Goal: Information Seeking & Learning: Learn about a topic

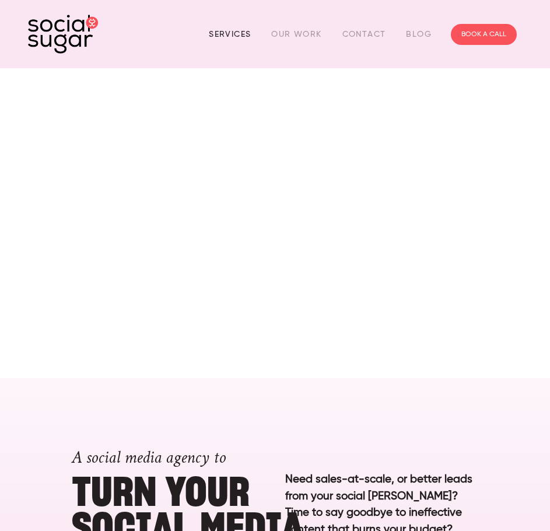
click at [235, 34] on link "Services" at bounding box center [230, 34] width 42 height 18
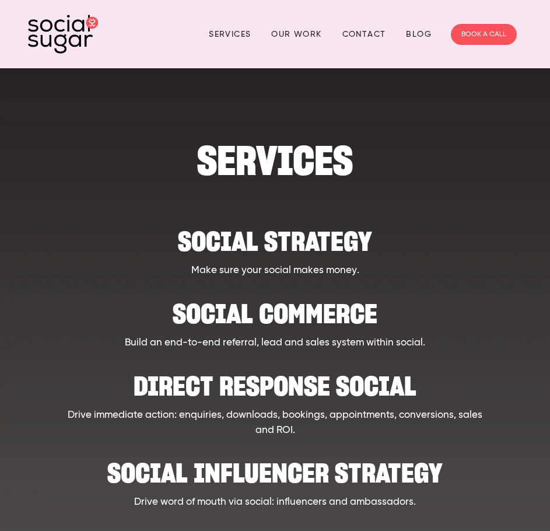
click at [282, 240] on h2 "Social strategy" at bounding box center [275, 235] width 426 height 36
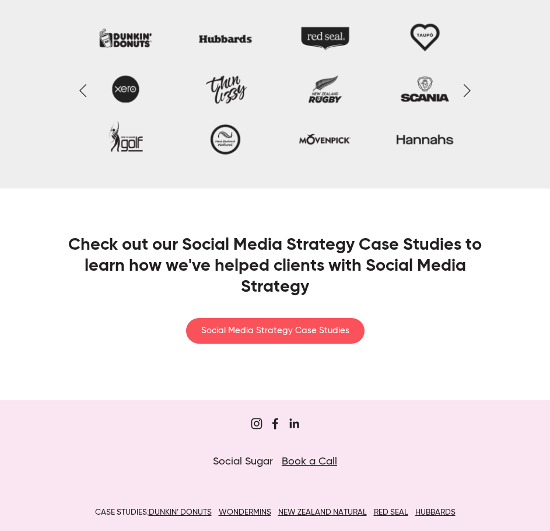
scroll to position [2440, 0]
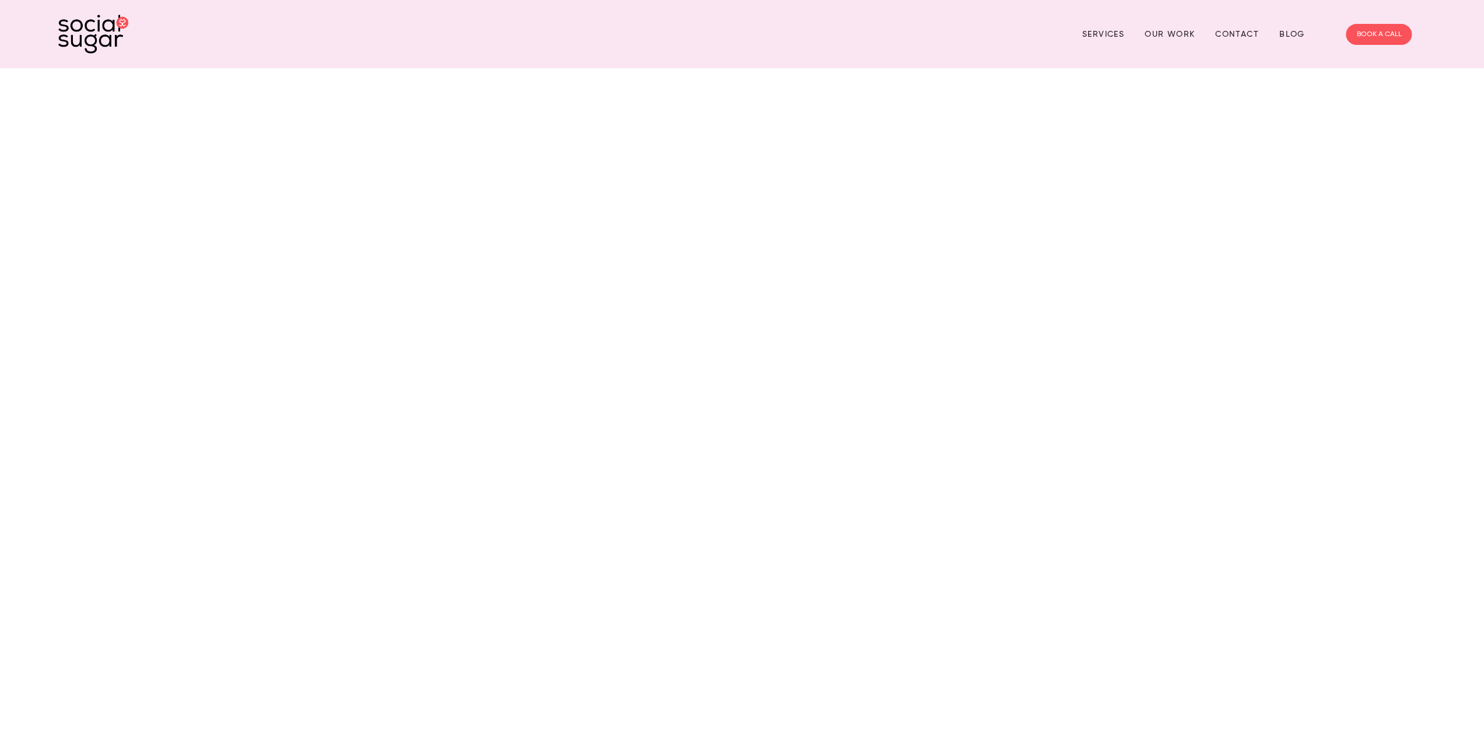
click at [1334, 41] on div "Services Our Work Contact Blog BOOK A CALL" at bounding box center [742, 34] width 1374 height 45
click at [1362, 34] on link "BOOK A CALL" at bounding box center [1379, 34] width 66 height 21
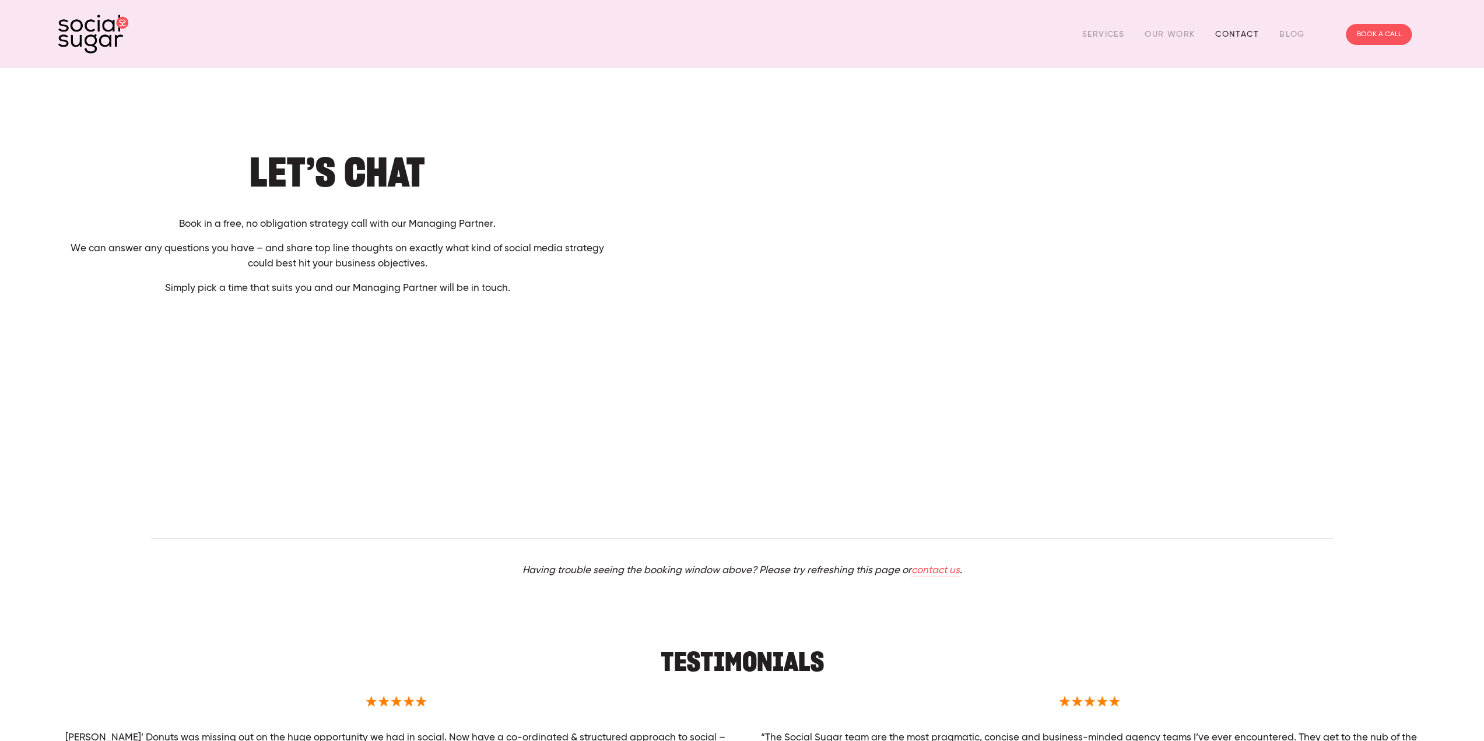
click at [1247, 33] on link "Contact" at bounding box center [1237, 34] width 44 height 18
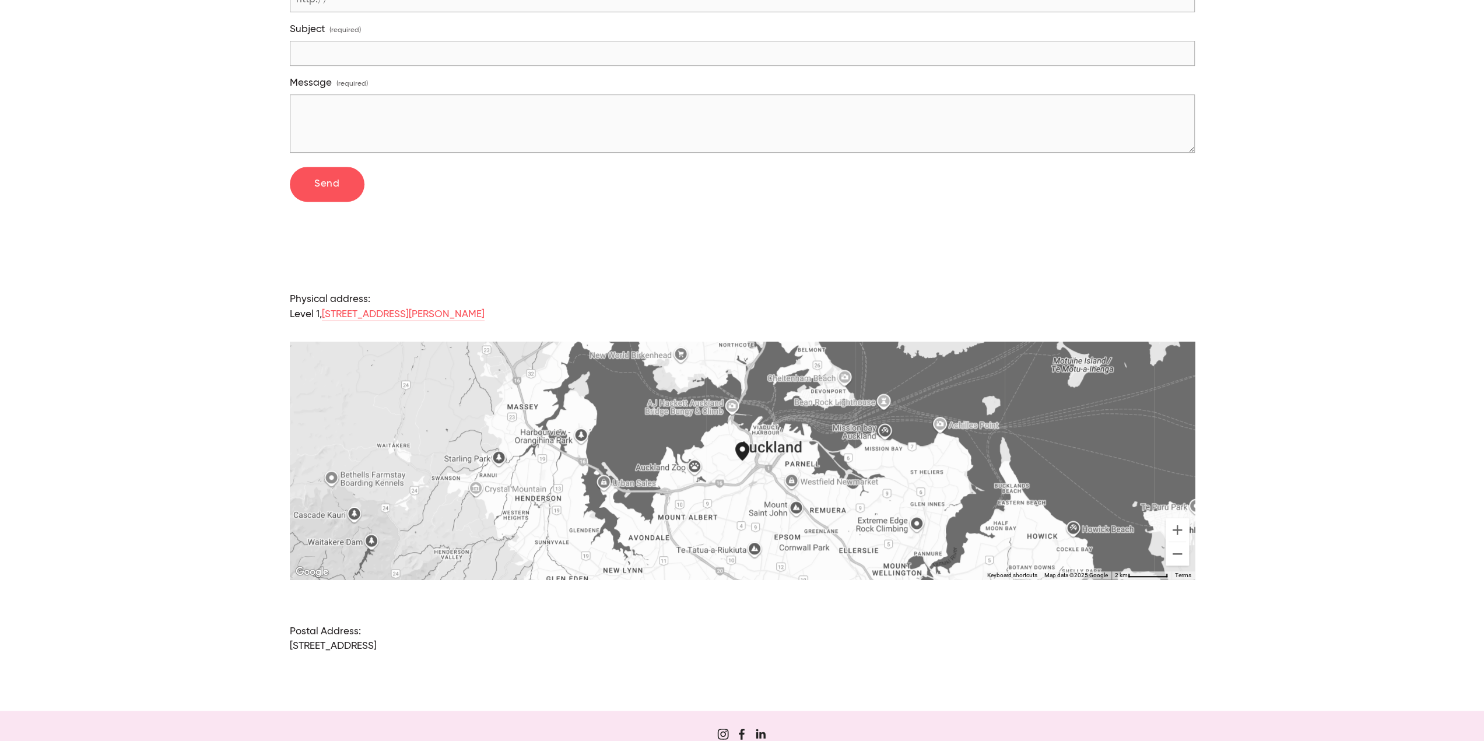
scroll to position [731, 0]
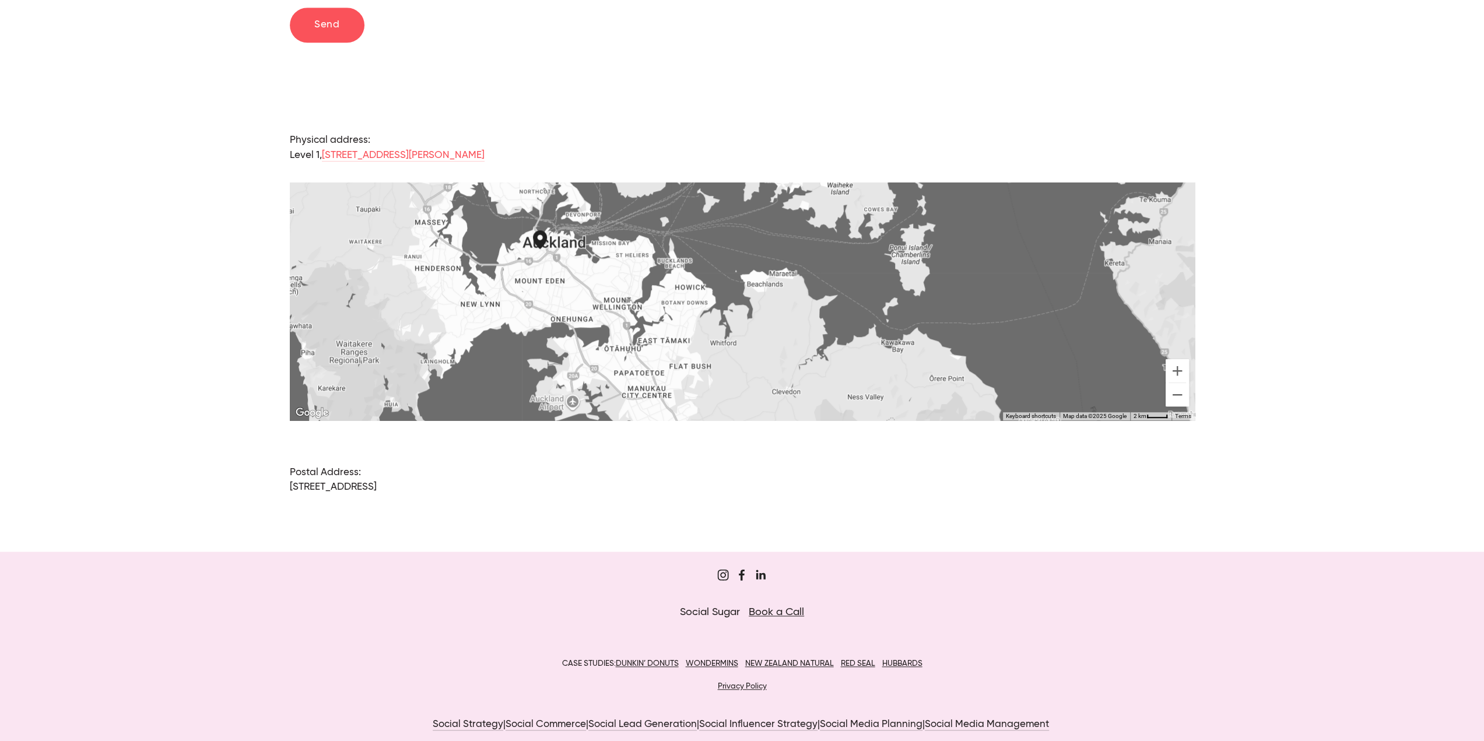
click at [671, 669] on div "CASE STUDIES: [PERSON_NAME]’ DONUTS WONDERMINS NEW ZEALAND NATURAL RED SEAL HUB…" at bounding box center [742, 676] width 1182 height 38
click at [652, 645] on div "CASE STUDIES: [PERSON_NAME]’ DONUTS WONDERMINS NEW ZEALAND NATURAL RED SEAL HUB…" at bounding box center [741, 675] width 1367 height 61
click at [652, 647] on div "CASE STUDIES: [PERSON_NAME]’ DONUTS WONDERMINS NEW ZEALAND NATURAL RED SEAL HUB…" at bounding box center [741, 675] width 1367 height 61
click at [655, 659] on u "DUNKIN’ DONUTS" at bounding box center [646, 663] width 63 height 8
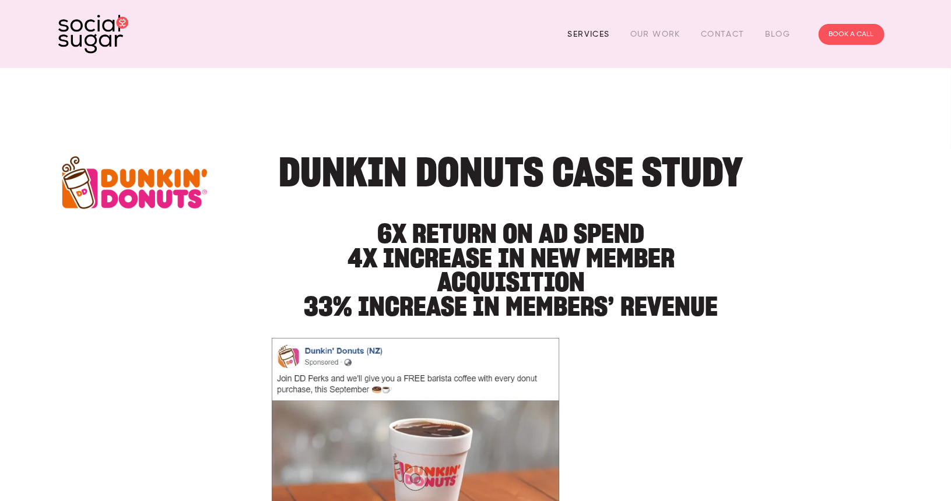
click at [571, 32] on link "Services" at bounding box center [589, 34] width 42 height 18
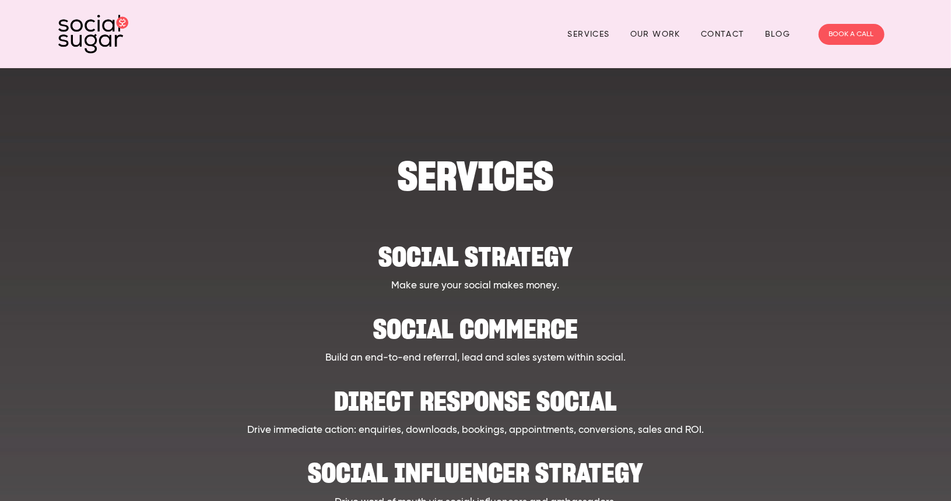
click at [115, 25] on img at bounding box center [93, 34] width 70 height 39
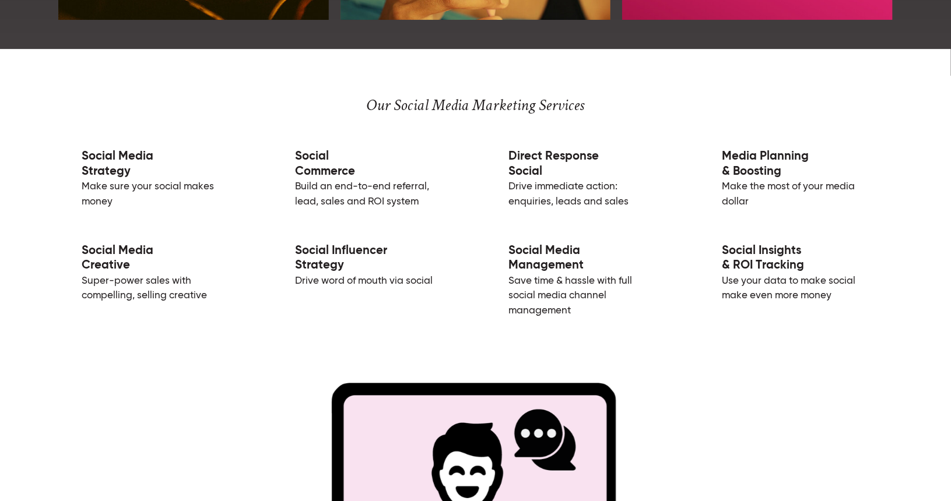
scroll to position [1866, 0]
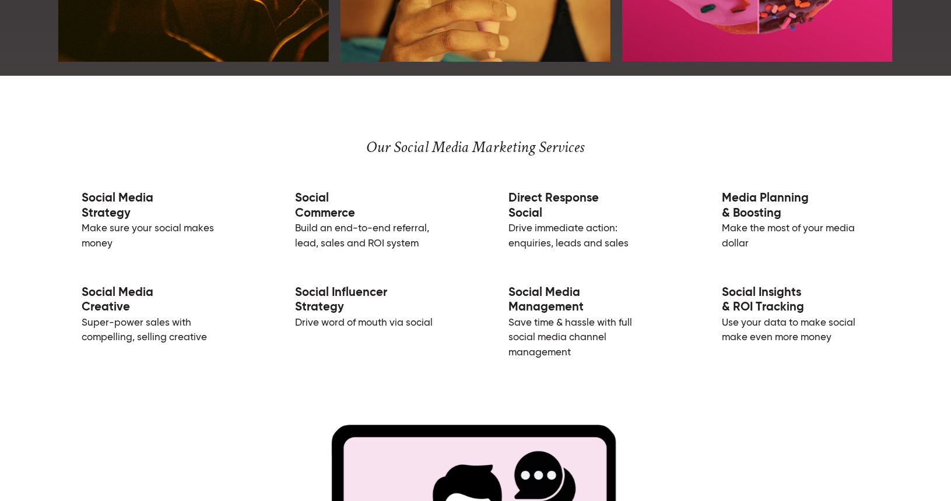
click at [770, 287] on link "Social Insights & ROI Tracking" at bounding box center [763, 300] width 82 height 27
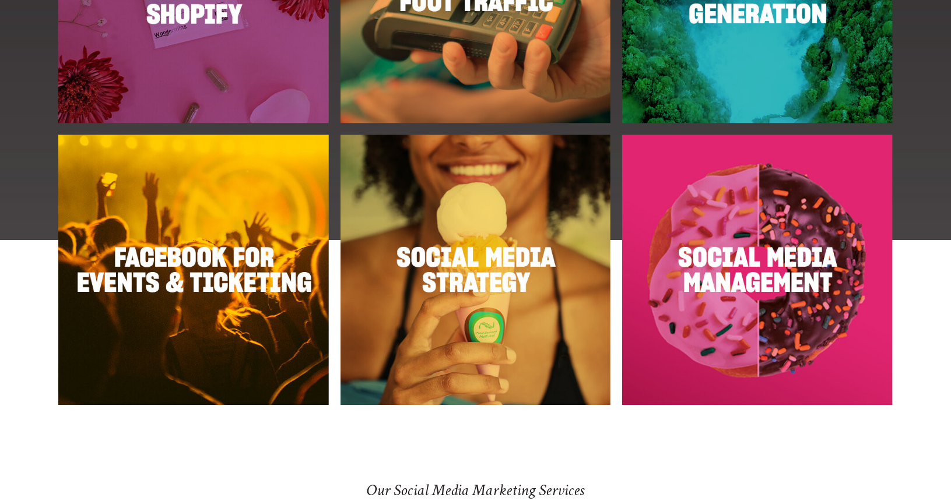
scroll to position [1391, 0]
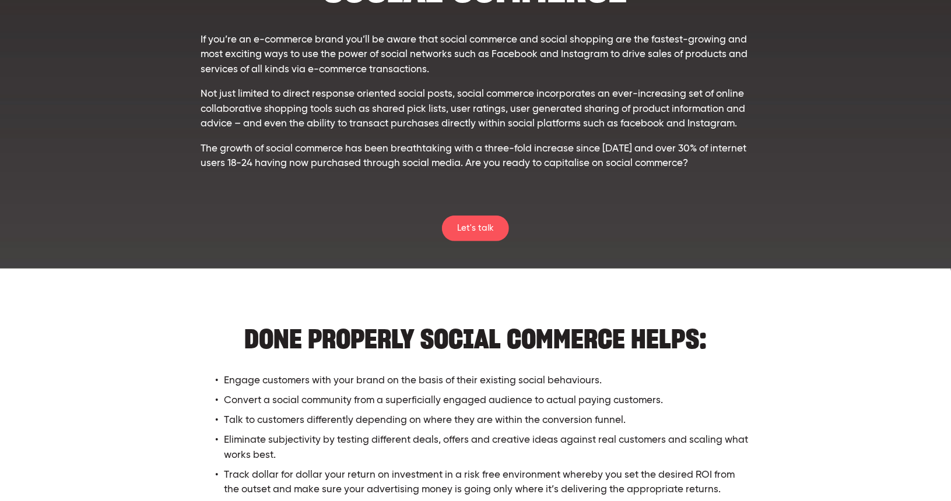
scroll to position [78, 0]
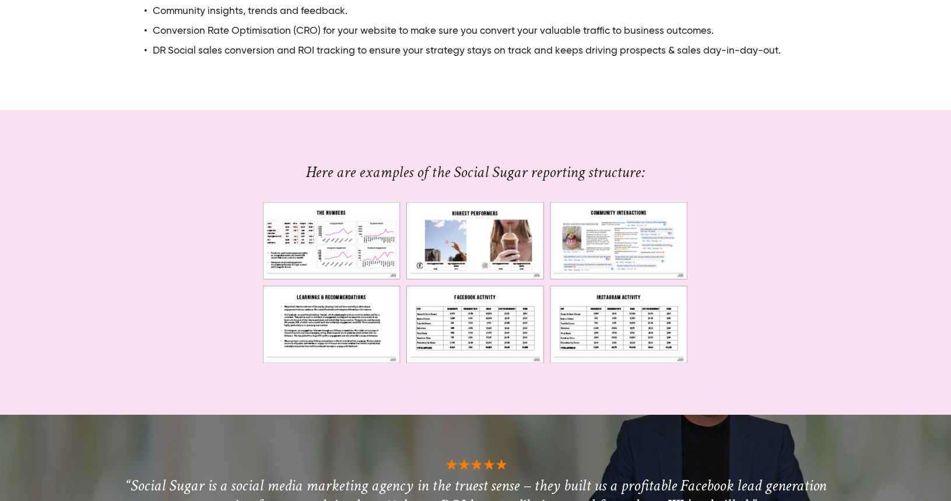
scroll to position [622, 0]
click at [357, 243] on img at bounding box center [475, 283] width 425 height 162
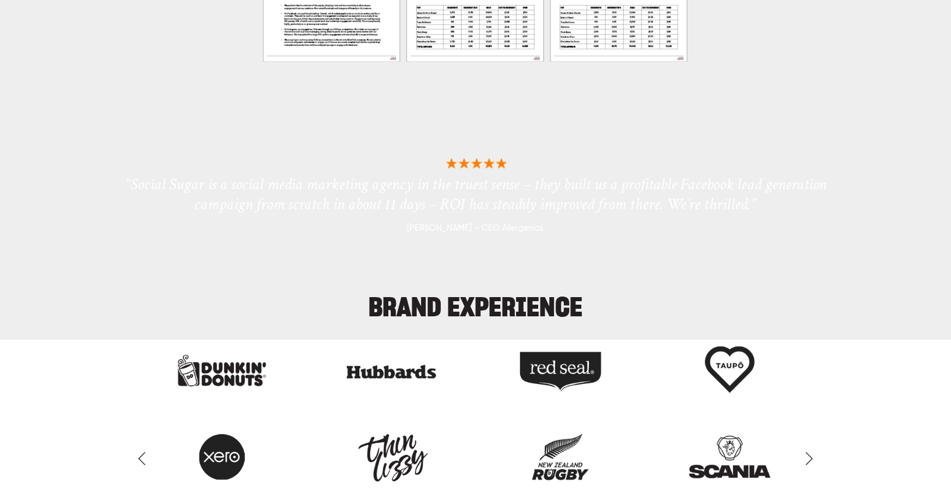
scroll to position [914, 0]
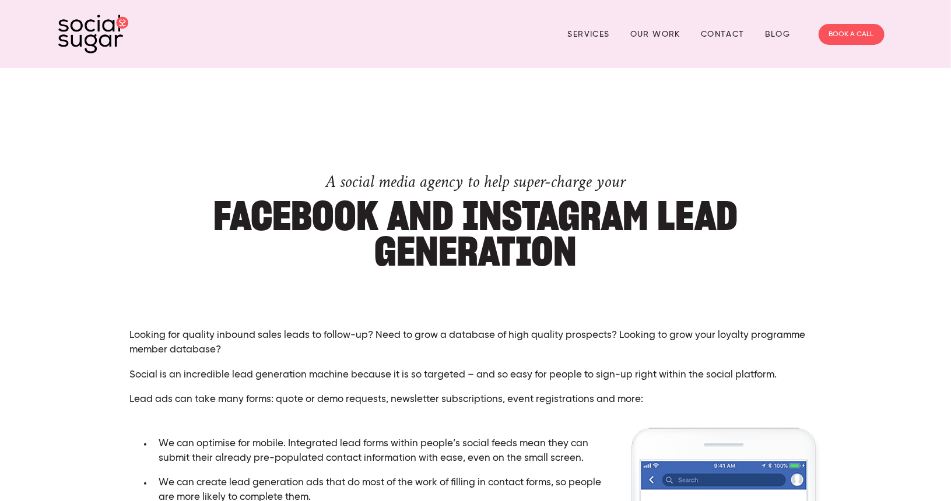
click at [353, 302] on div at bounding box center [476, 293] width 712 height 48
click at [59, 215] on div "A social media agency to help super-charge your FACEBOOK AND INSTAGRAM LEAD GEN…" at bounding box center [475, 462] width 854 height 695
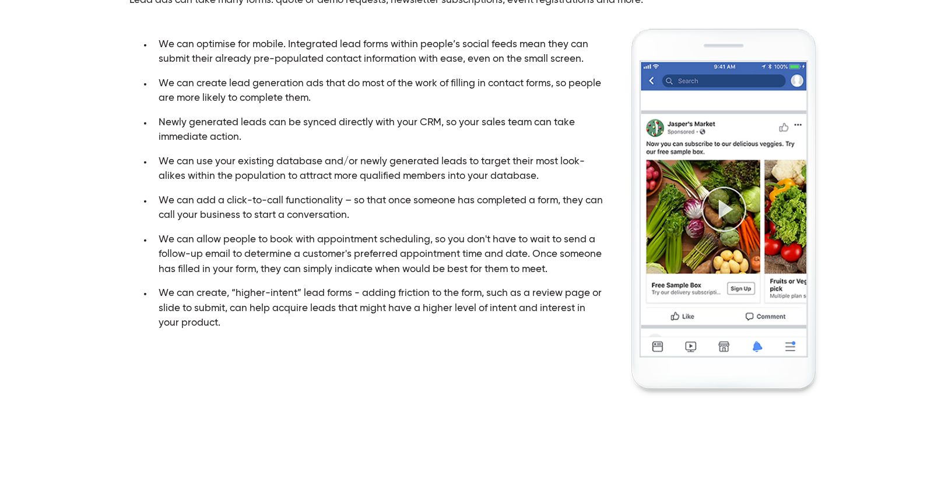
scroll to position [622, 0]
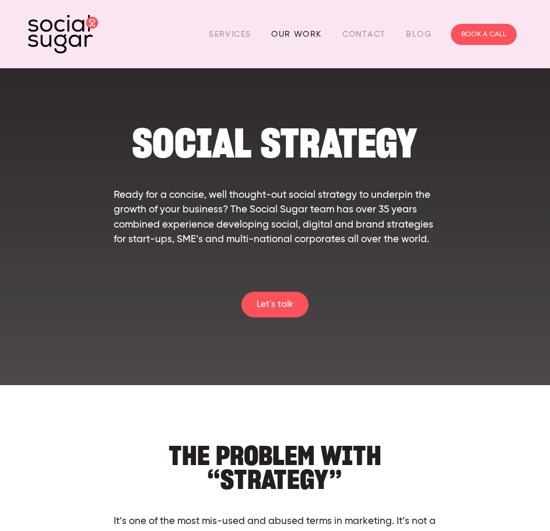
click at [299, 33] on link "Our Work" at bounding box center [296, 34] width 50 height 18
